Goal: Navigation & Orientation: Find specific page/section

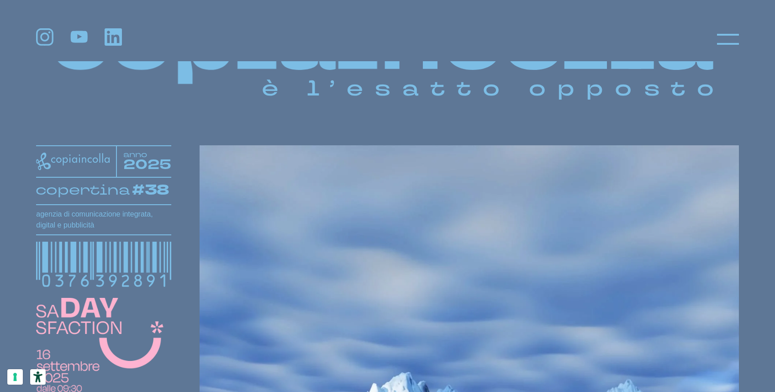
scroll to position [64, 0]
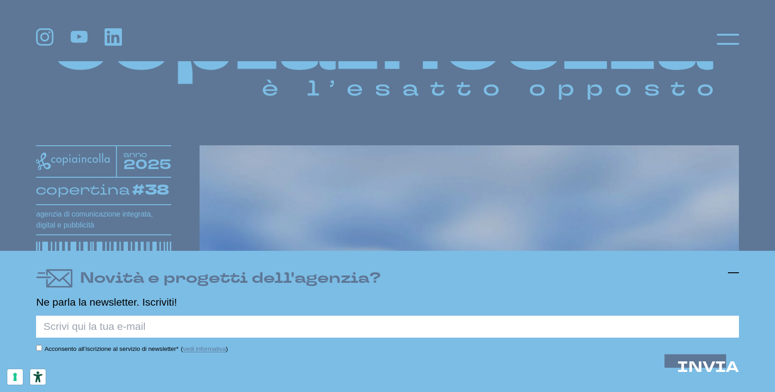
click at [732, 269] on icon at bounding box center [733, 272] width 11 height 11
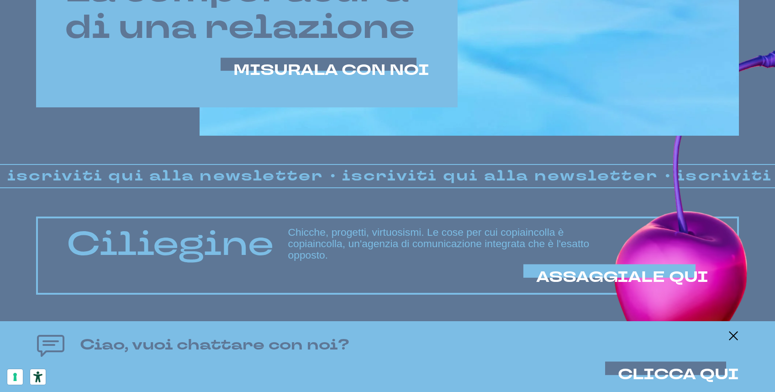
scroll to position [680, 0]
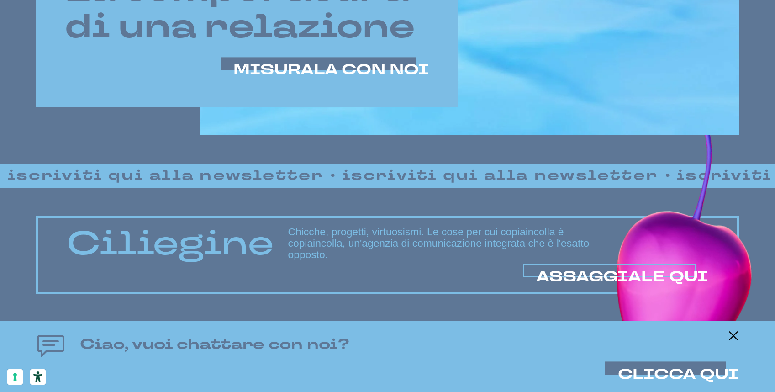
click at [575, 275] on span "ASSAGGIALE QUI" at bounding box center [622, 277] width 172 height 20
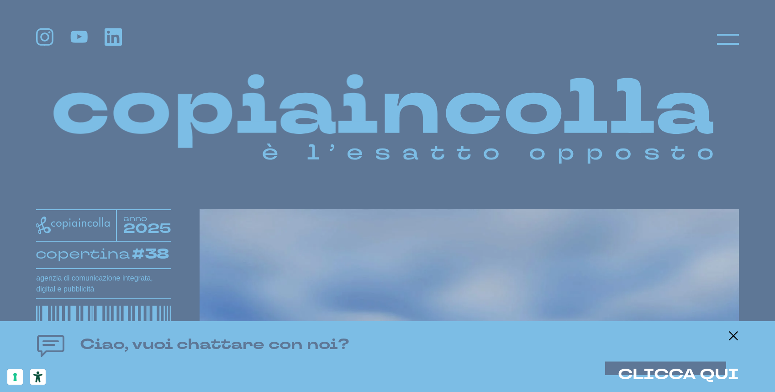
scroll to position [0, 0]
click at [44, 39] on icon at bounding box center [45, 37] width 16 height 16
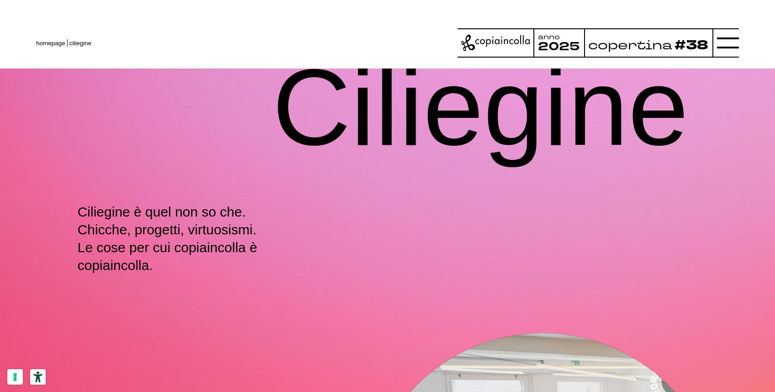
click at [664, 44] on tspan "copertina" at bounding box center [630, 45] width 84 height 16
